Goal: Ask a question

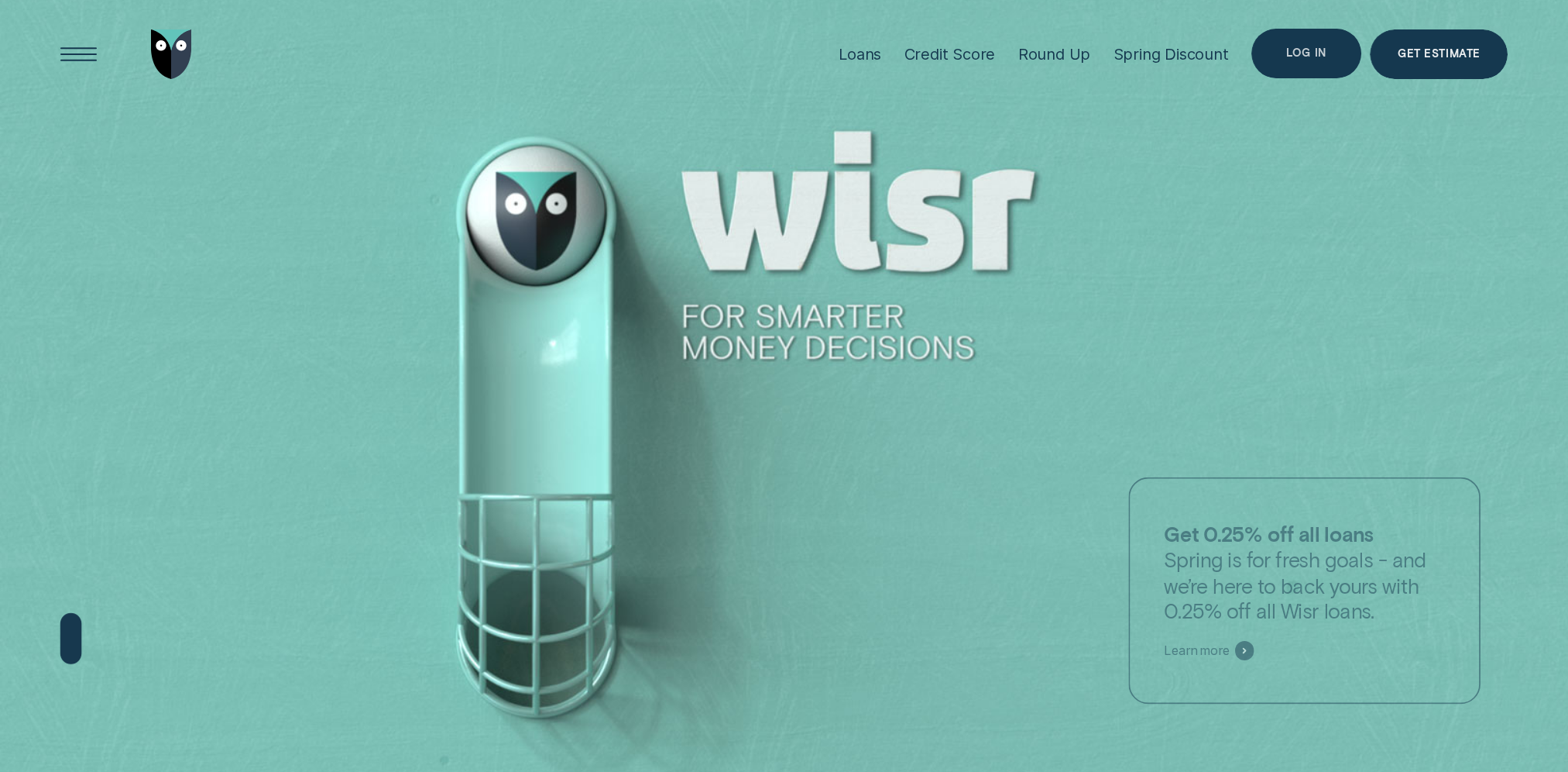
click at [1299, 58] on div "Log in" at bounding box center [1306, 53] width 40 height 9
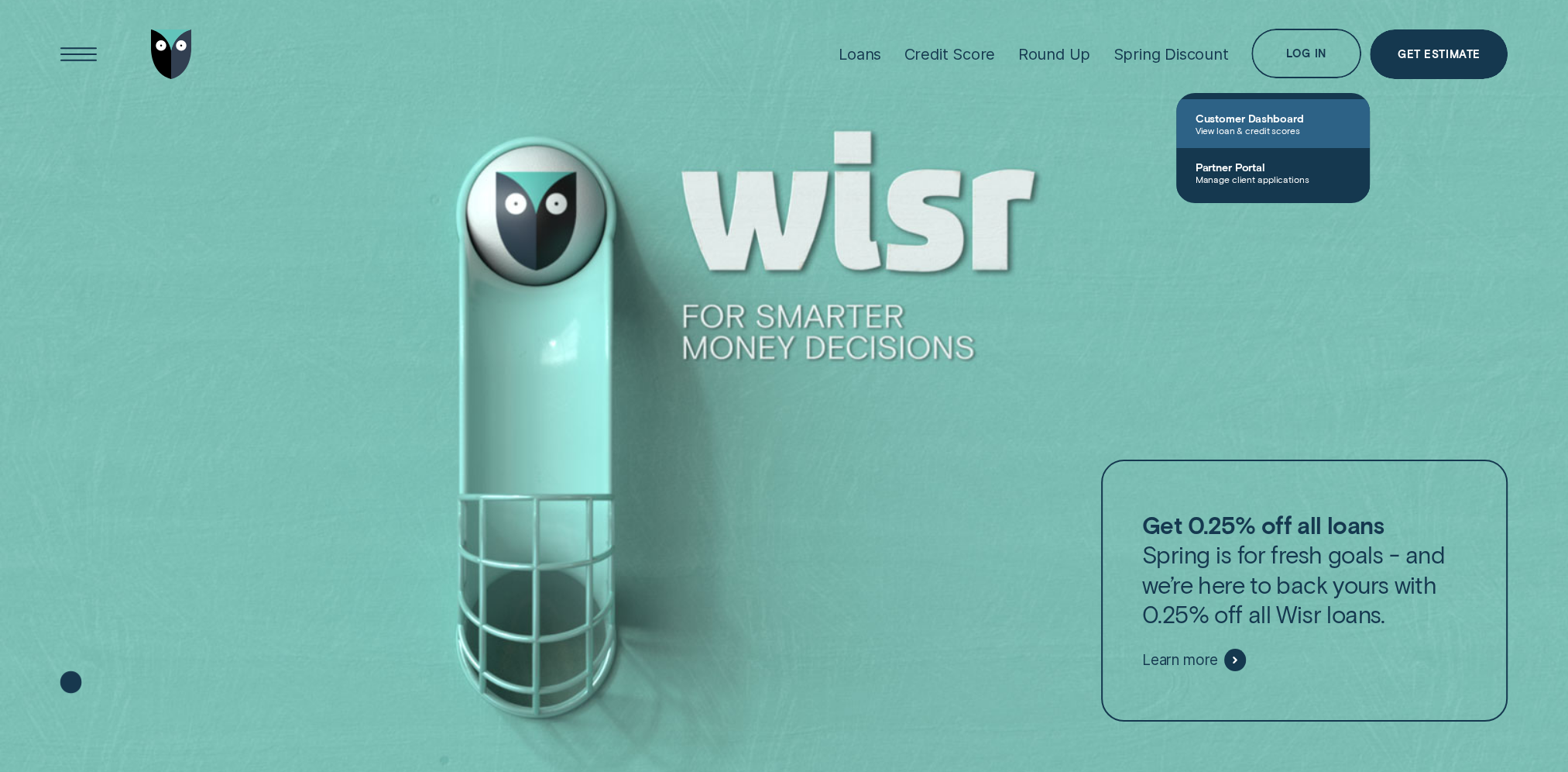
click at [1243, 134] on span "View loan & credit scores" at bounding box center [1274, 130] width 157 height 11
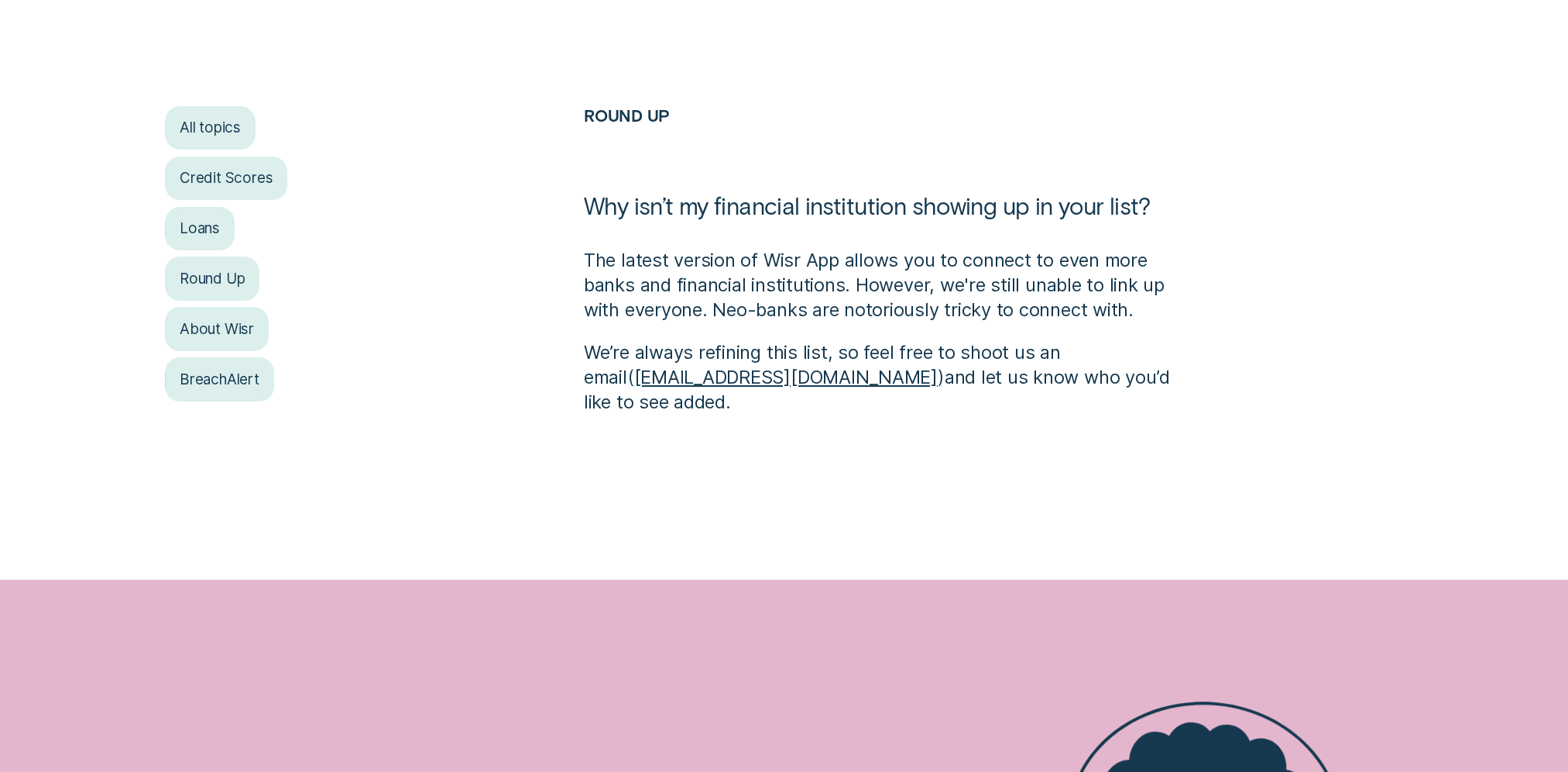
scroll to position [388, 0]
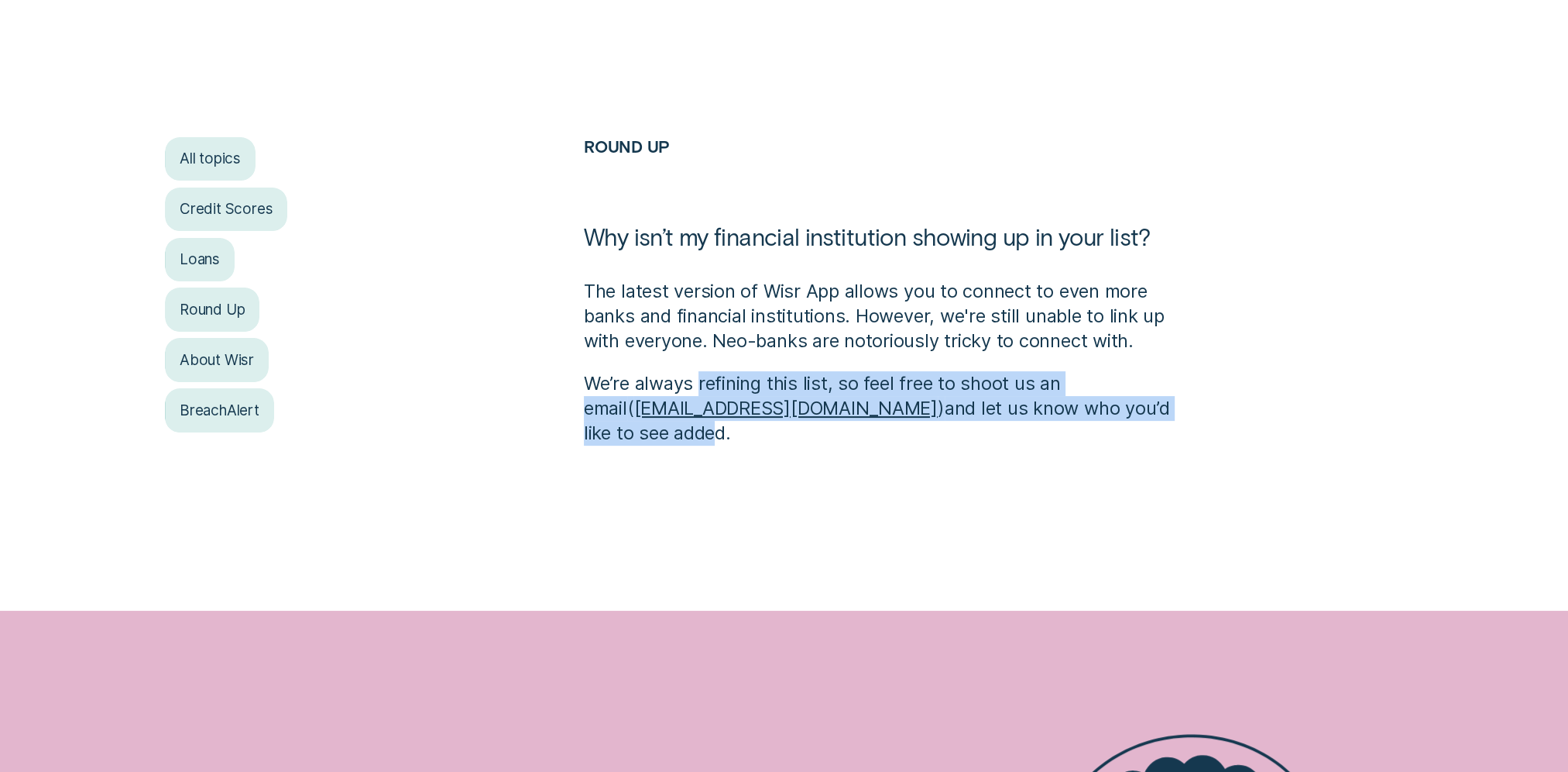
drag, startPoint x: 699, startPoint y: 382, endPoint x: 1128, endPoint y: 412, distance: 430.0
click at [1128, 412] on p "We’re always refining this list, so feel free to shoot us an email ( [EMAIL_ADD…" at bounding box center [889, 408] width 610 height 74
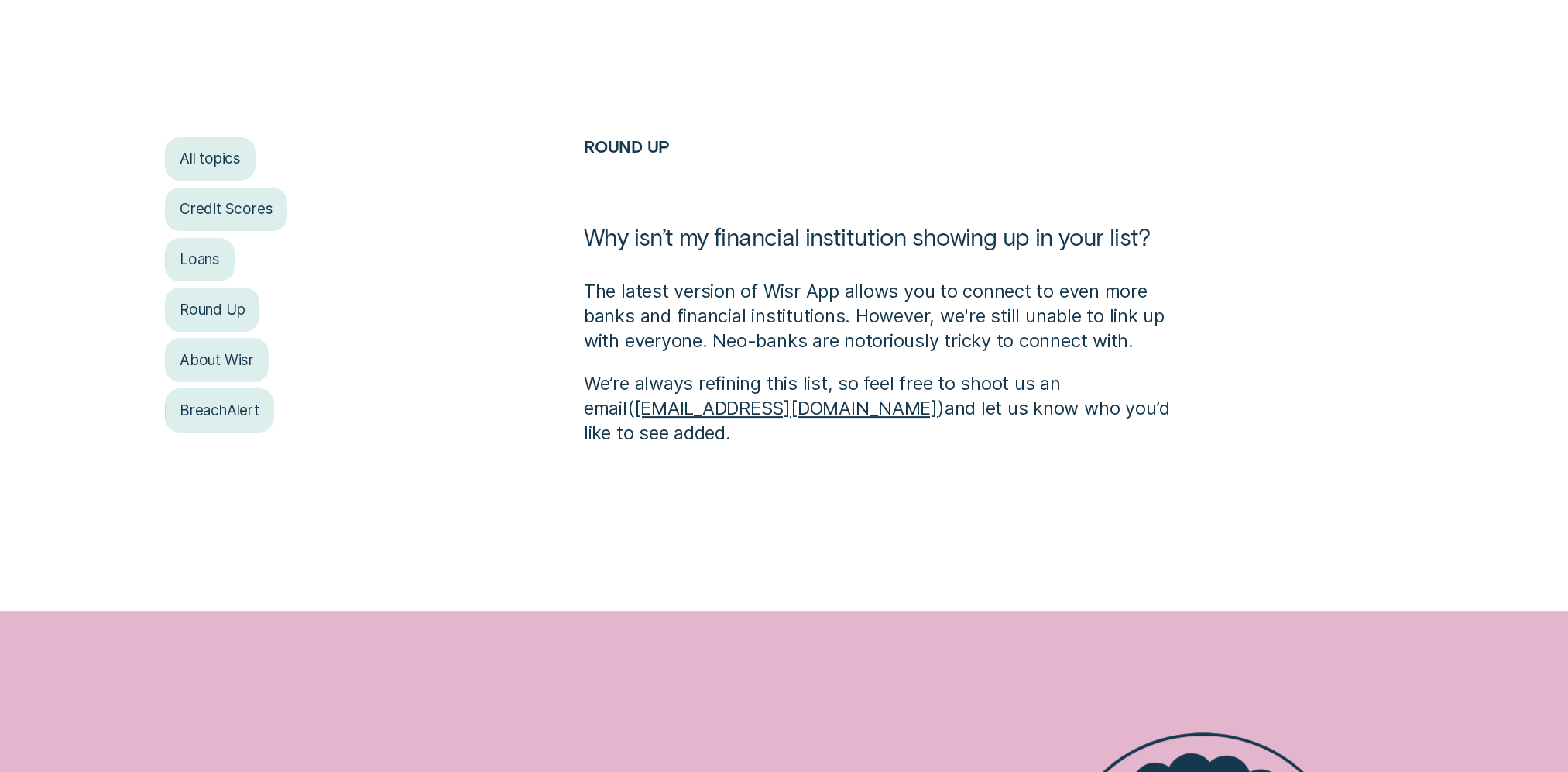
drag, startPoint x: 1128, startPoint y: 412, endPoint x: 1161, endPoint y: 420, distance: 34.0
click at [1161, 420] on div "All topics Credit Scores Loans Round Up About [PERSON_NAME] Round Up Why isn’t …" at bounding box center [784, 291] width 1466 height 308
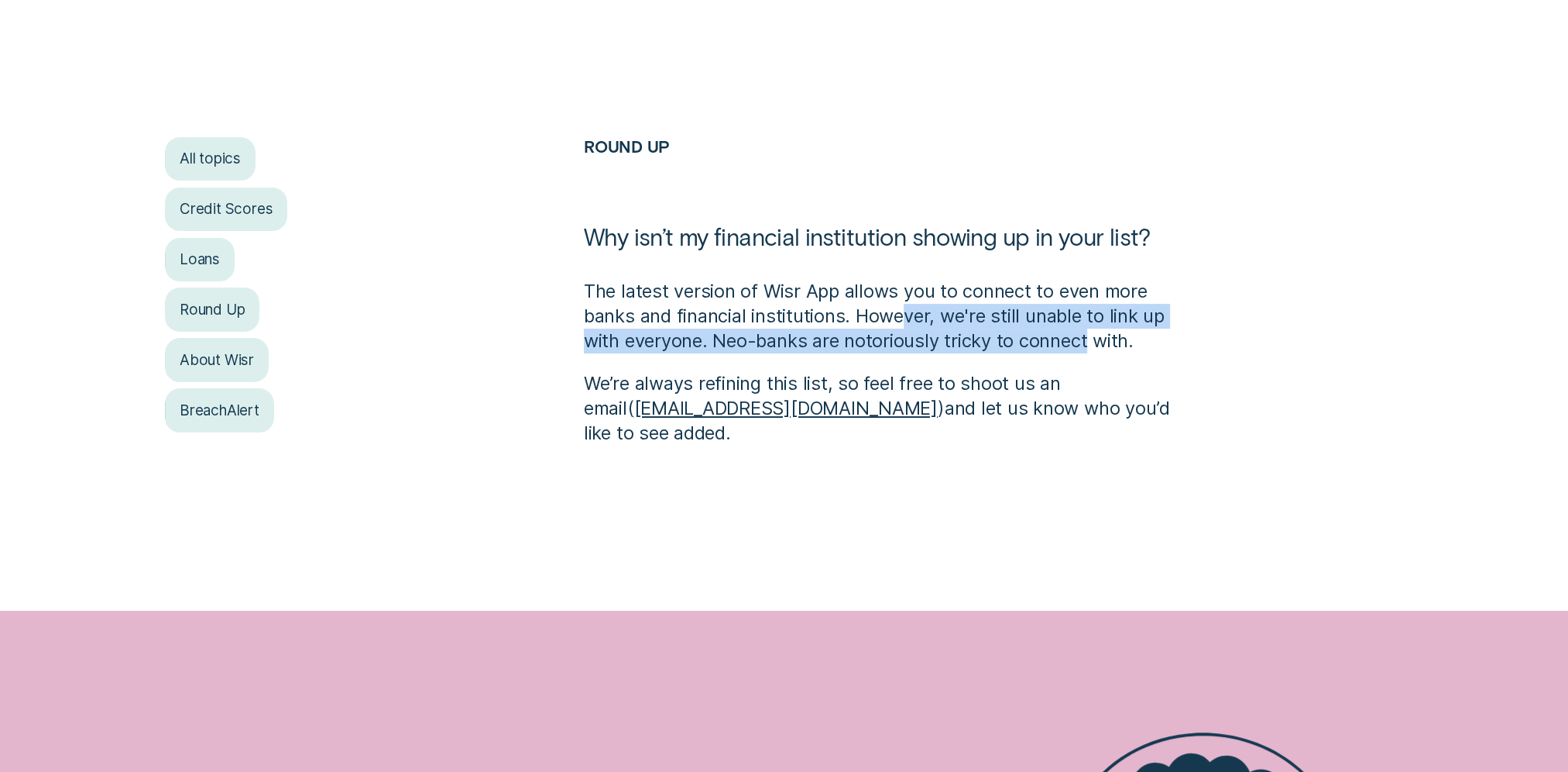
drag, startPoint x: 989, startPoint y: 323, endPoint x: 1084, endPoint y: 350, distance: 98.8
click at [1084, 350] on p "The latest version of Wisr App allows you to connect to even more banks and fin…" at bounding box center [889, 316] width 610 height 74
click at [851, 338] on p "The latest version of Wisr App allows you to connect to even more banks and fin…" at bounding box center [889, 316] width 610 height 74
click at [964, 350] on p "The latest version of Wisr App allows you to connect to even more banks and fin…" at bounding box center [889, 316] width 610 height 74
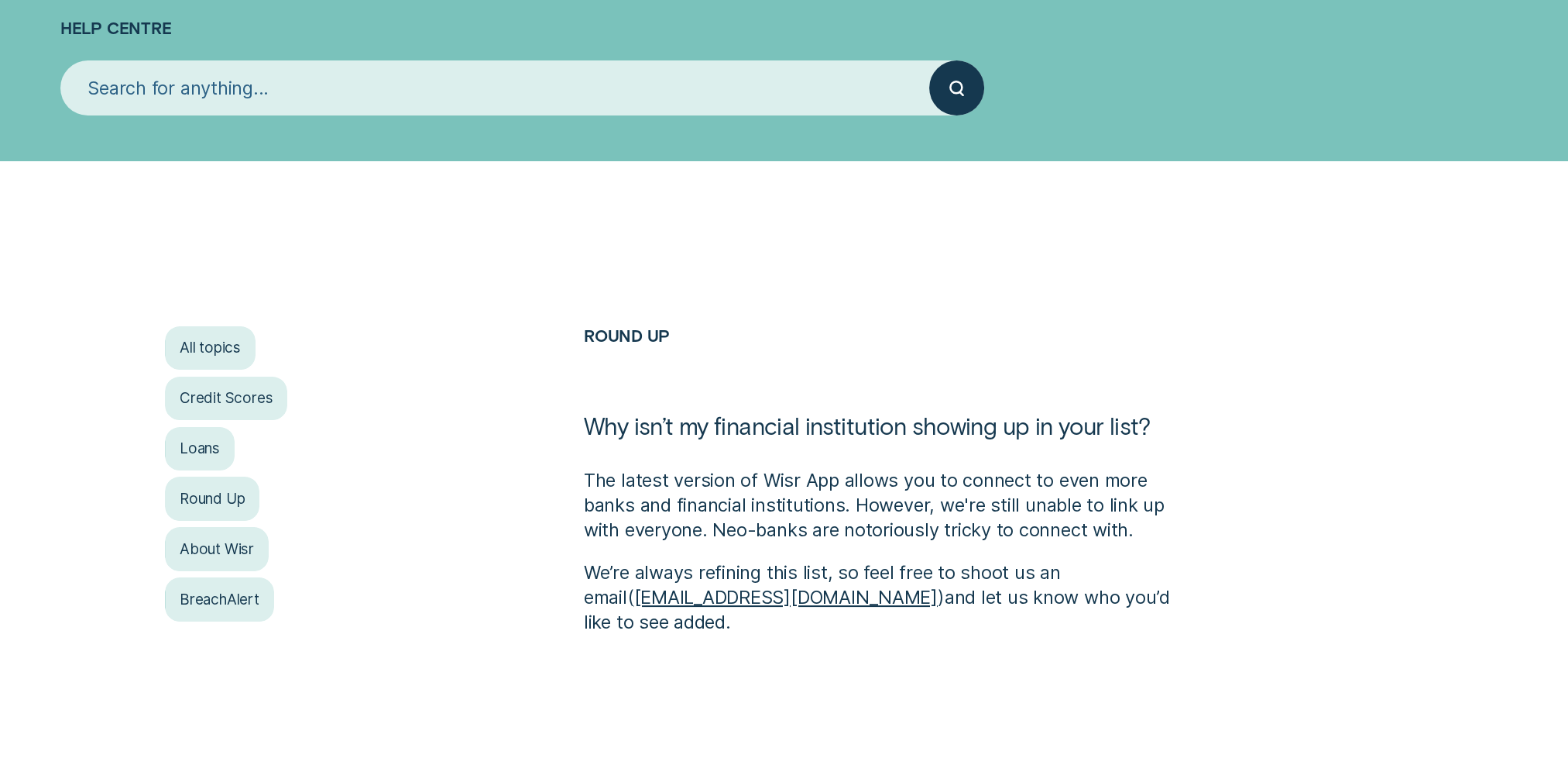
scroll to position [0, 0]
